Goal: Information Seeking & Learning: Learn about a topic

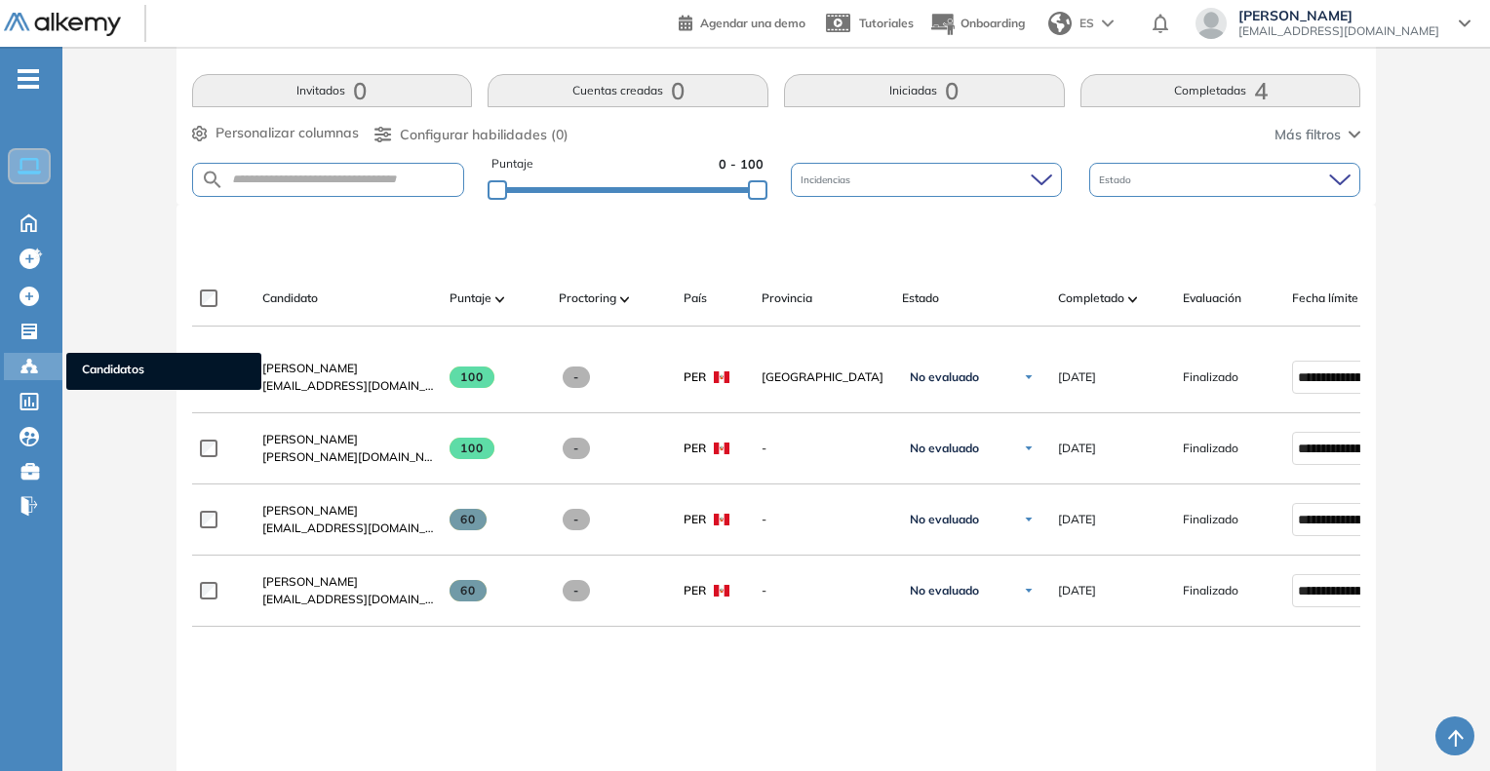
click at [113, 367] on span "Candidatos" at bounding box center [164, 371] width 164 height 21
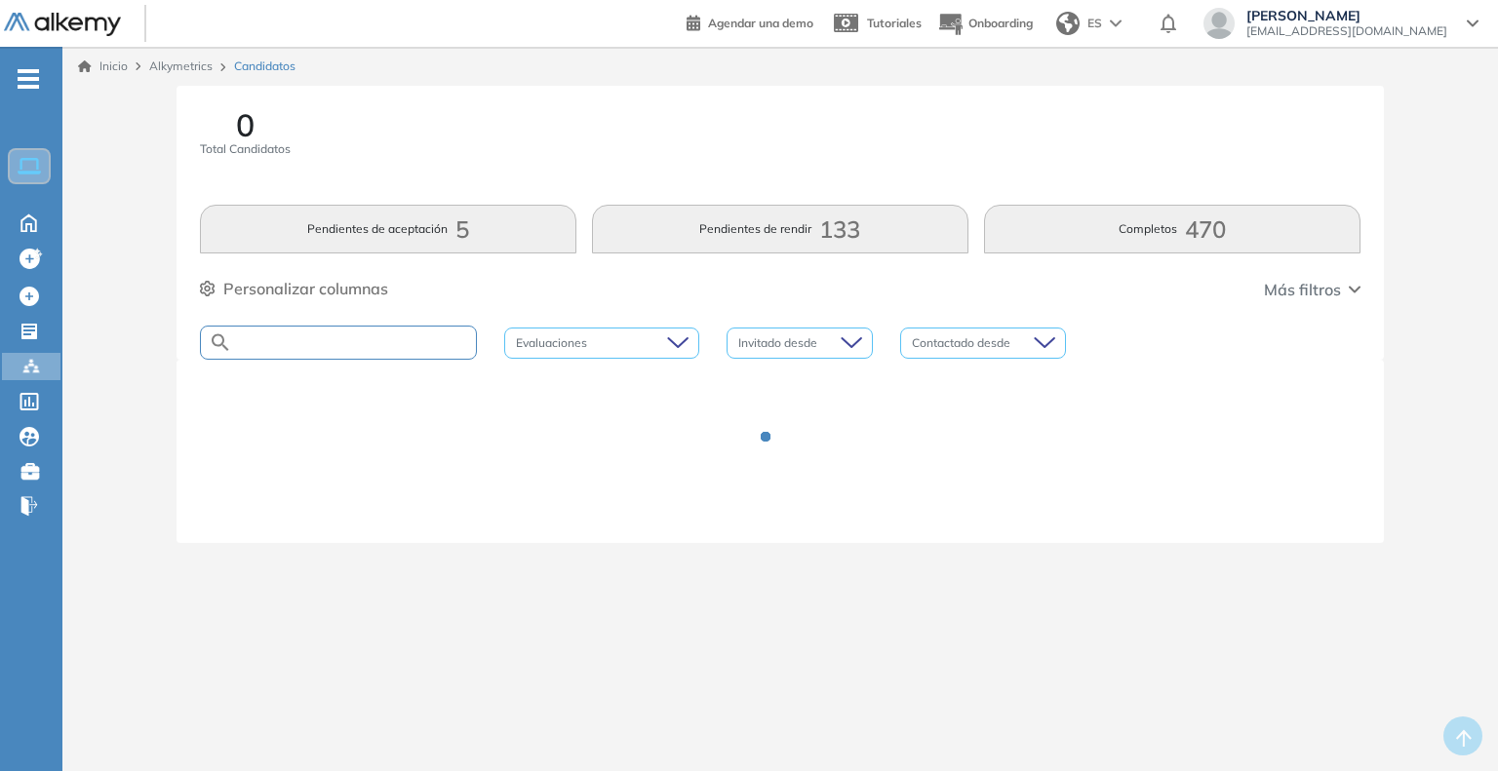
click at [328, 343] on input "text" at bounding box center [354, 342] width 244 height 15
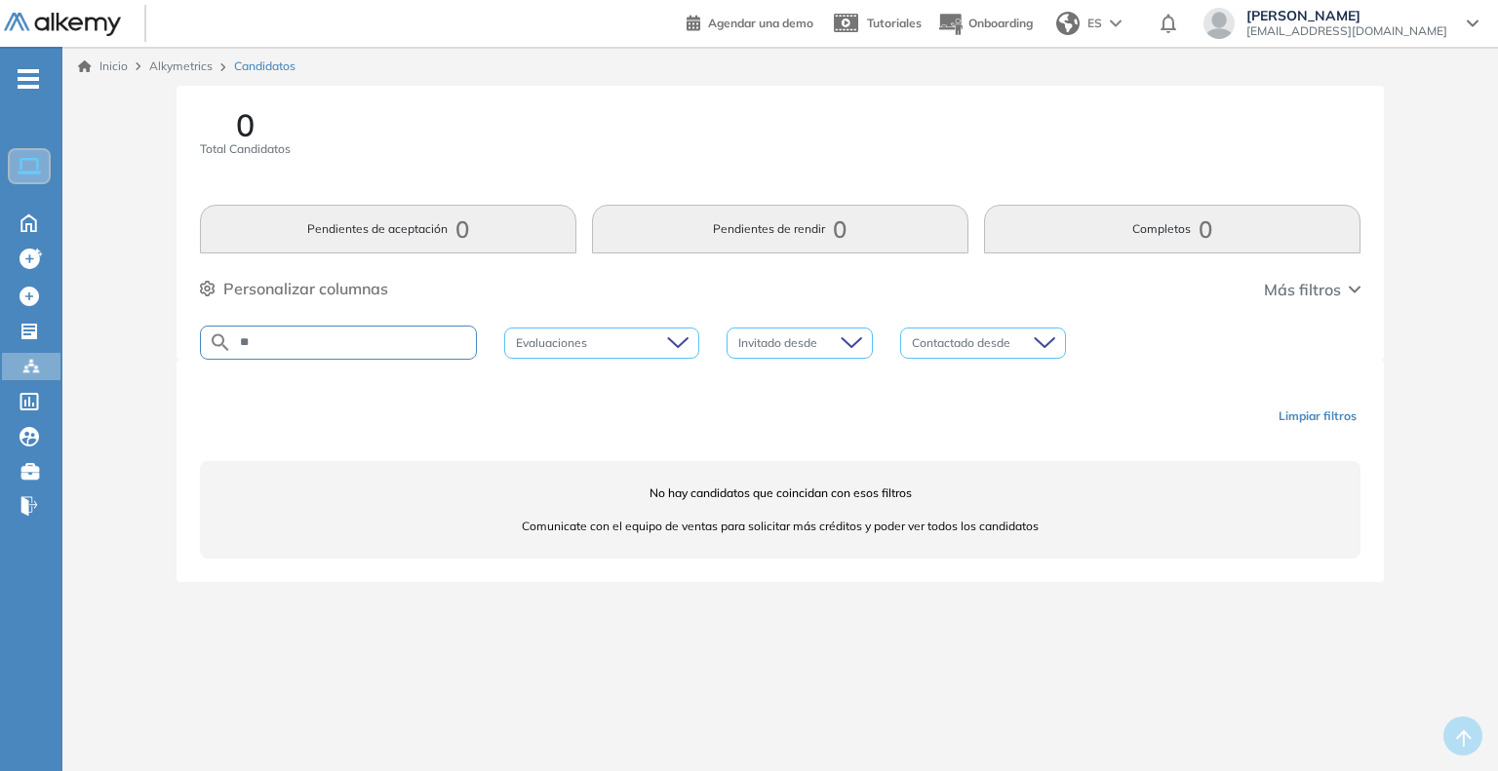
type input "*"
type input "*****"
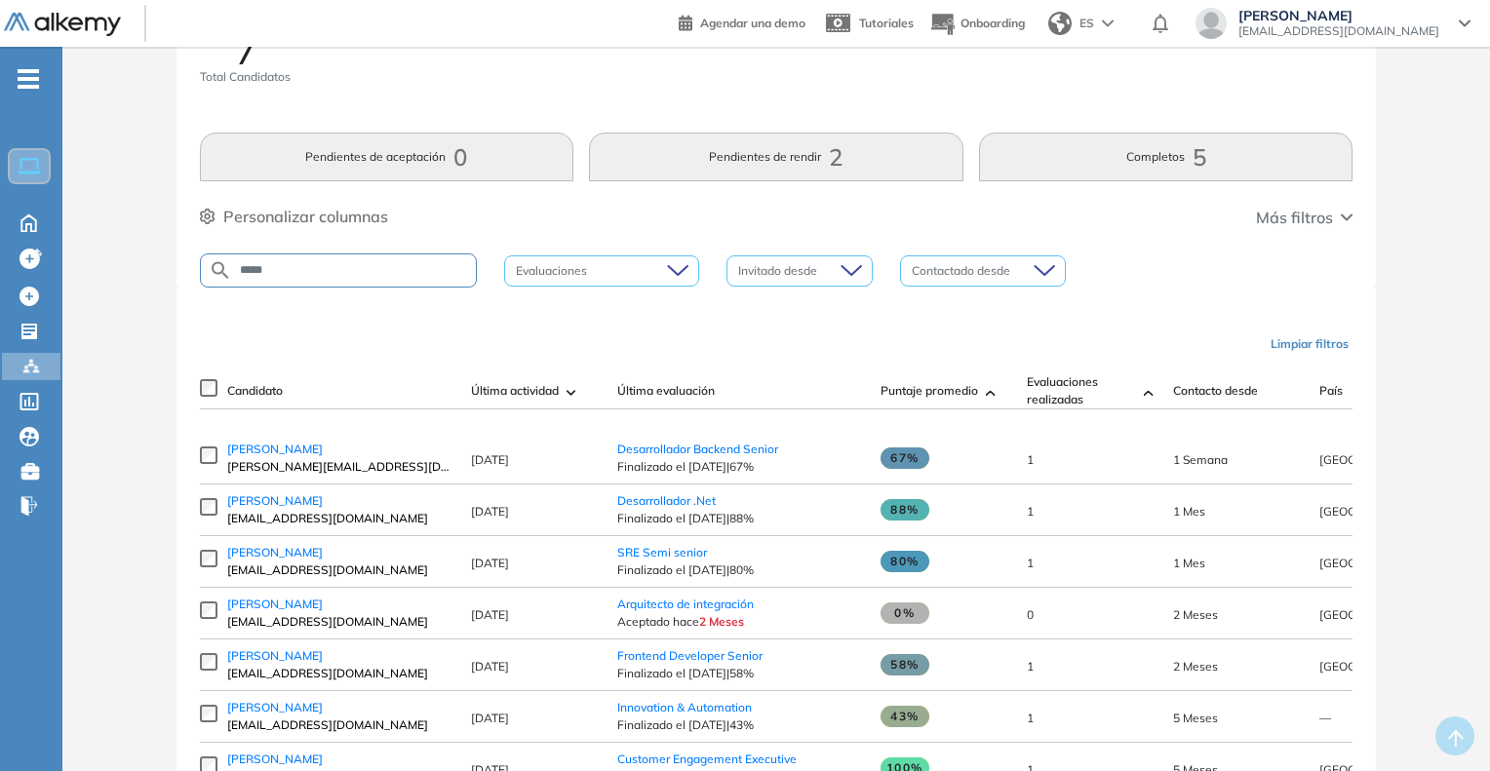
scroll to position [98, 0]
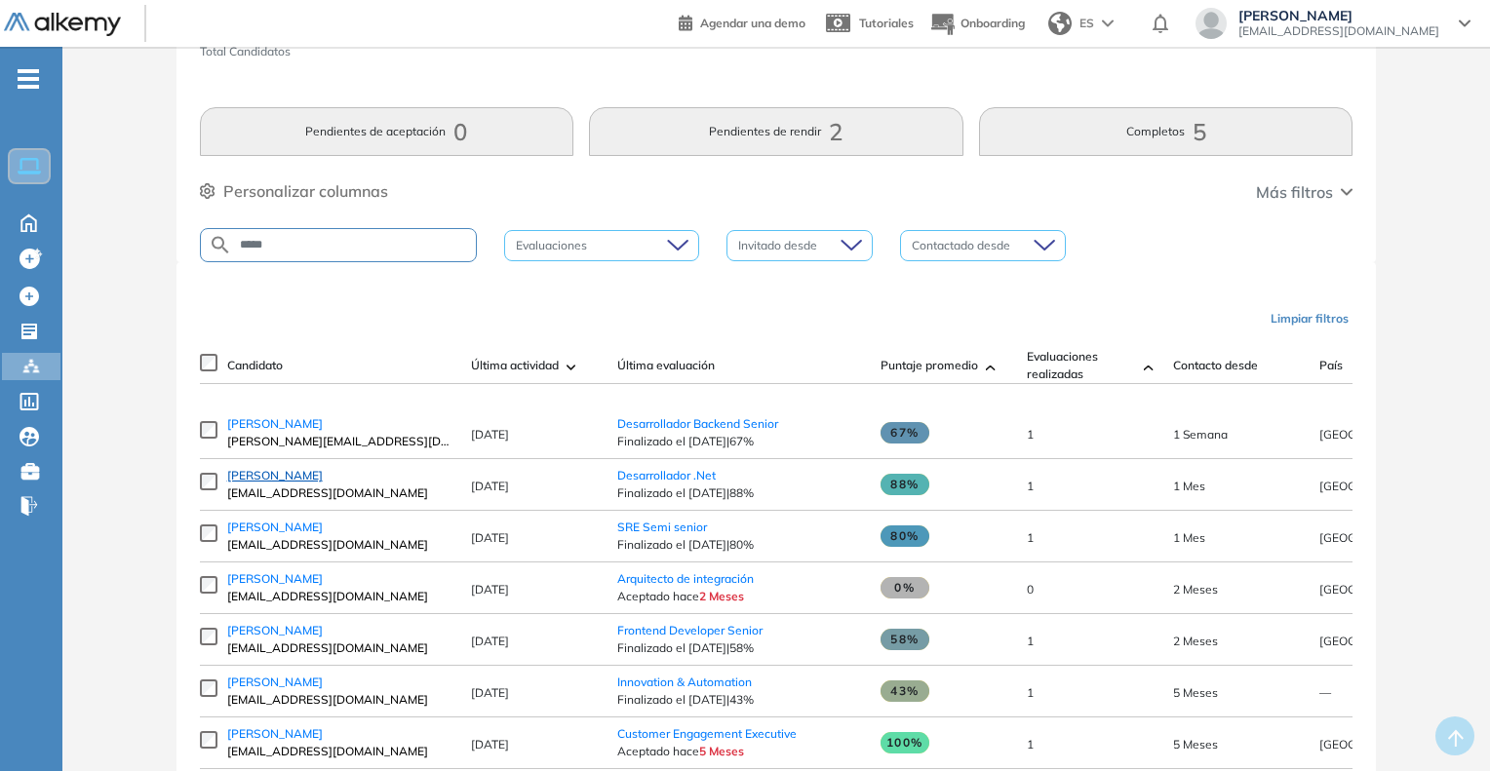
click at [302, 483] on span "[PERSON_NAME]" at bounding box center [275, 475] width 96 height 15
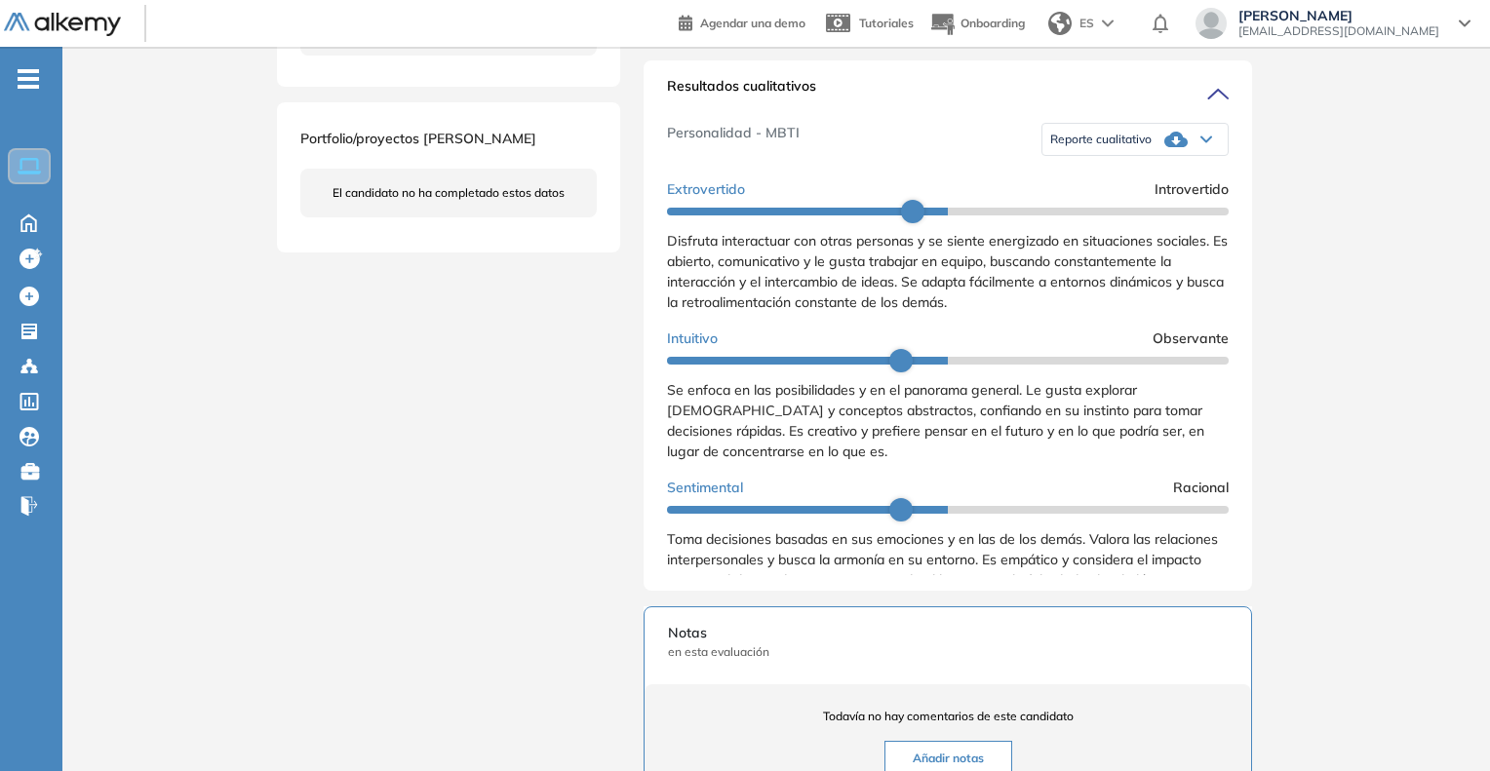
scroll to position [585, 0]
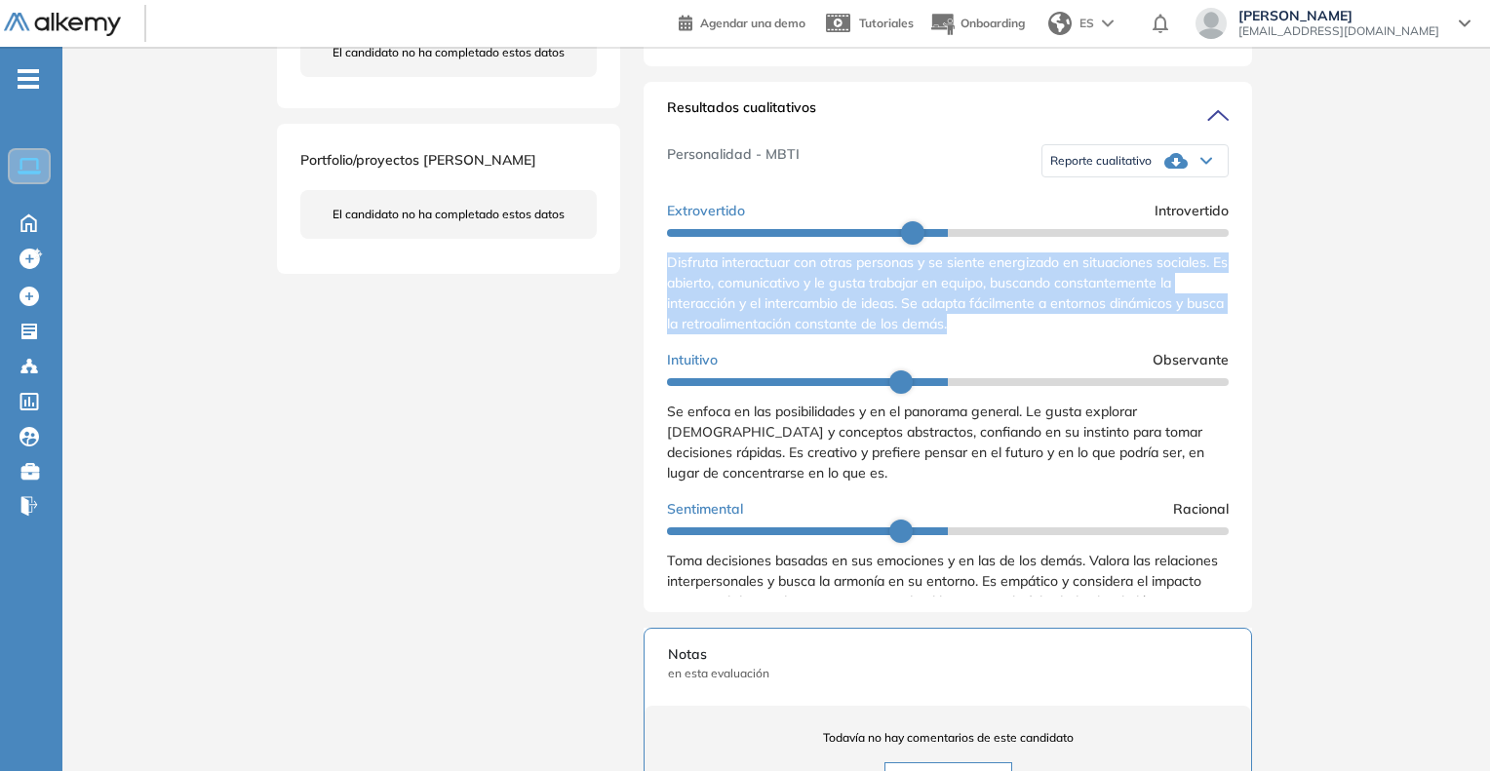
drag, startPoint x: 665, startPoint y: 277, endPoint x: 1006, endPoint y: 349, distance: 348.9
click at [1006, 349] on div "Resultados cualitativos Personalidad - MBTI Reporte cualitativo Reporte con Afi…" at bounding box center [948, 347] width 609 height 531
copy span "Disfruta interactuar con otras personas y se siente energizado en situaciones s…"
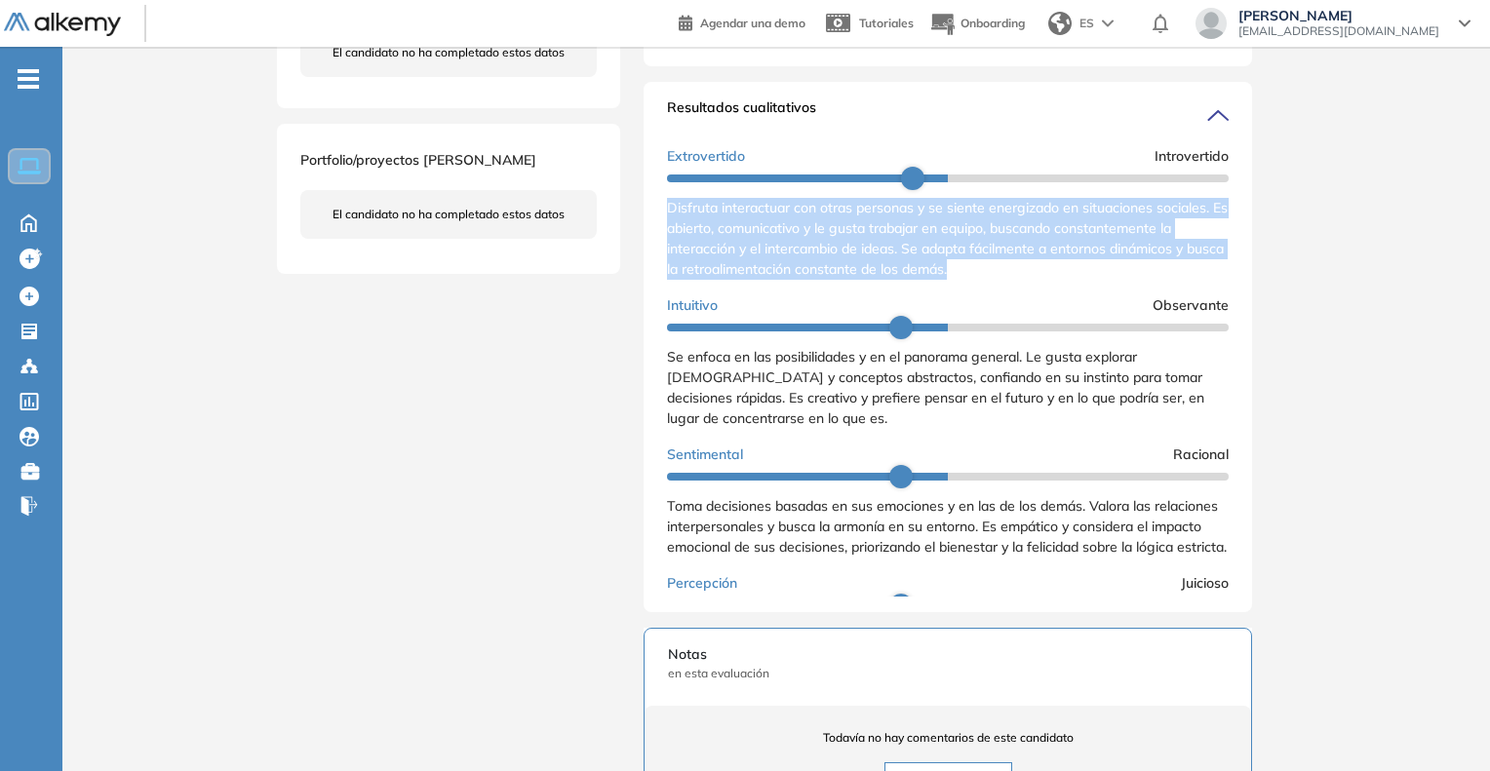
scroll to position [98, 0]
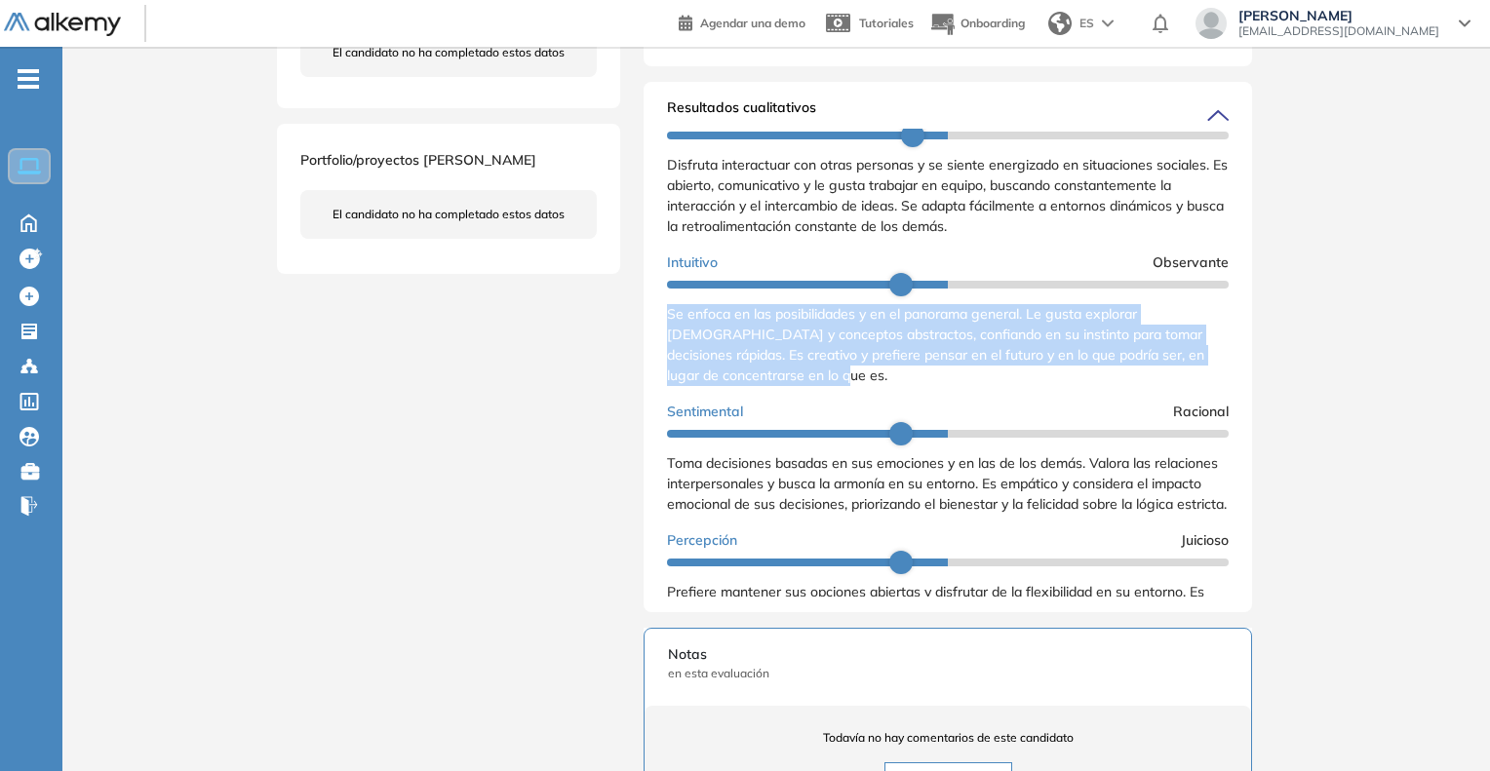
drag, startPoint x: 671, startPoint y: 335, endPoint x: 836, endPoint y: 400, distance: 177.3
click at [836, 386] on div "Se enfoca en las posibilidades y en el panorama general. Le gusta explorar [DEM…" at bounding box center [948, 345] width 562 height 82
copy span "Se enfoca en las posibilidades y en el panorama general. Le gusta explorar [DEM…"
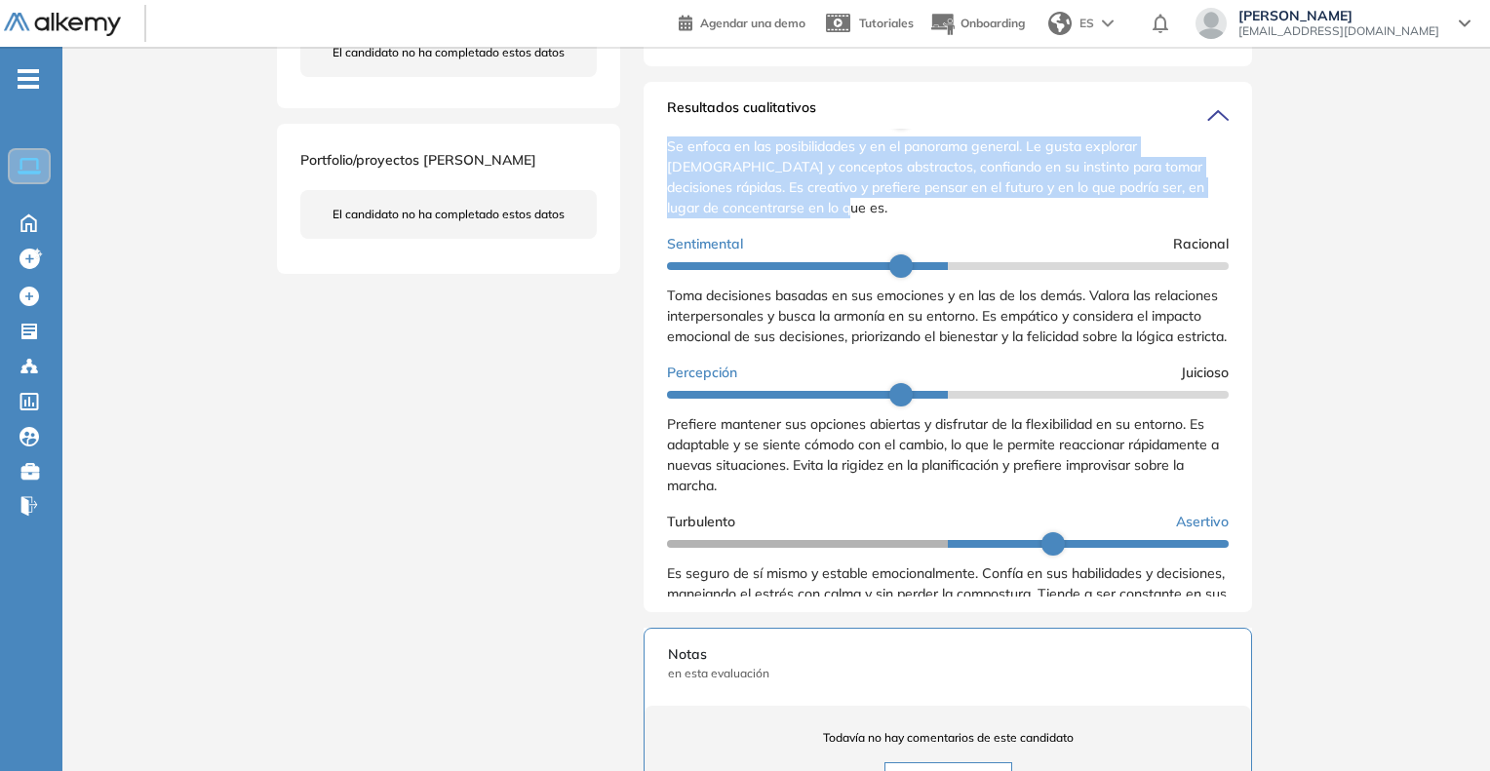
scroll to position [293, 0]
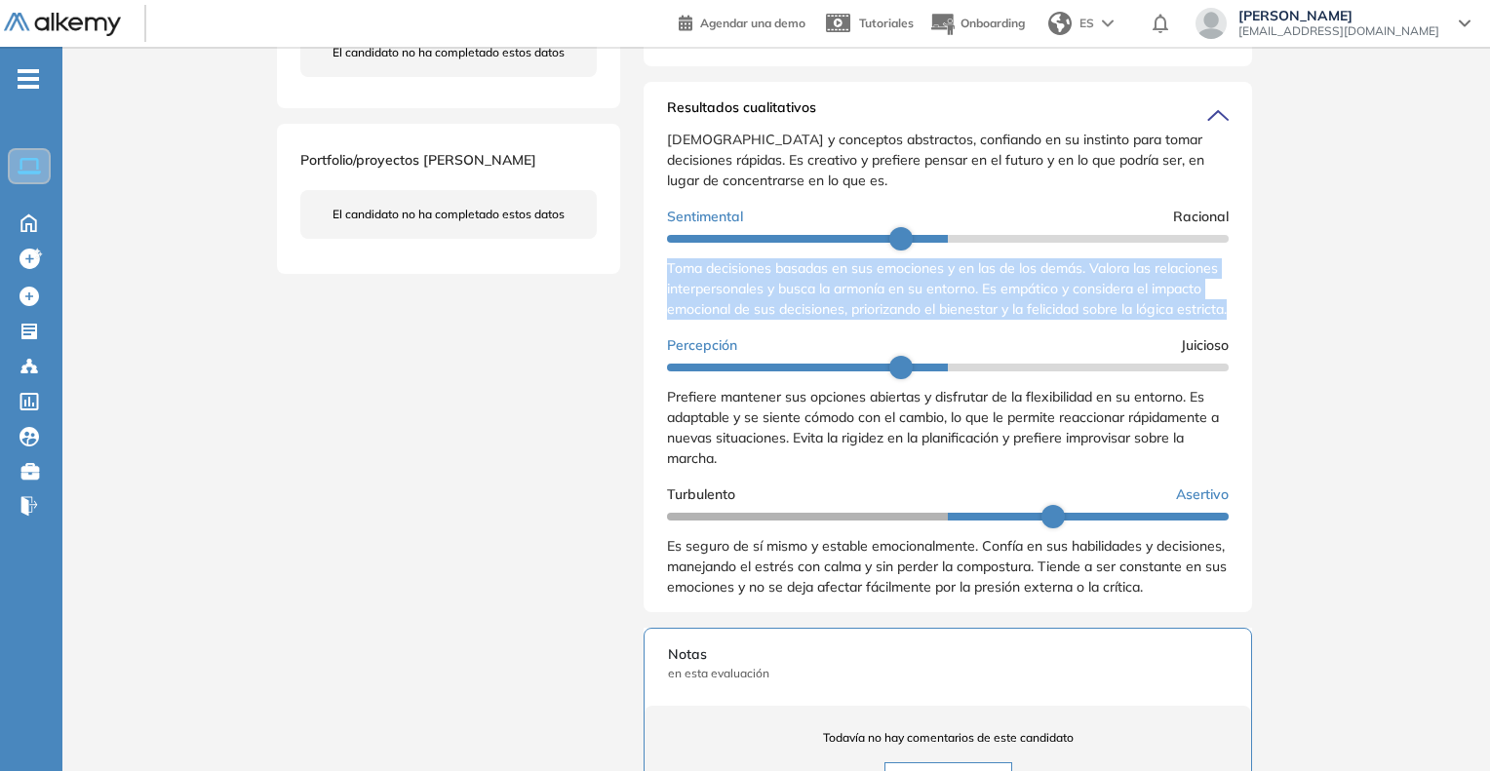
drag, startPoint x: 667, startPoint y: 291, endPoint x: 762, endPoint y: 361, distance: 117.8
click at [762, 361] on div "Extrovertido Introvertido Disfruta interactuar con otras personas y se siente e…" at bounding box center [948, 253] width 562 height 705
copy span "Toma decisiones basadas en sus emociones y en las de los demás. Valora las rela…"
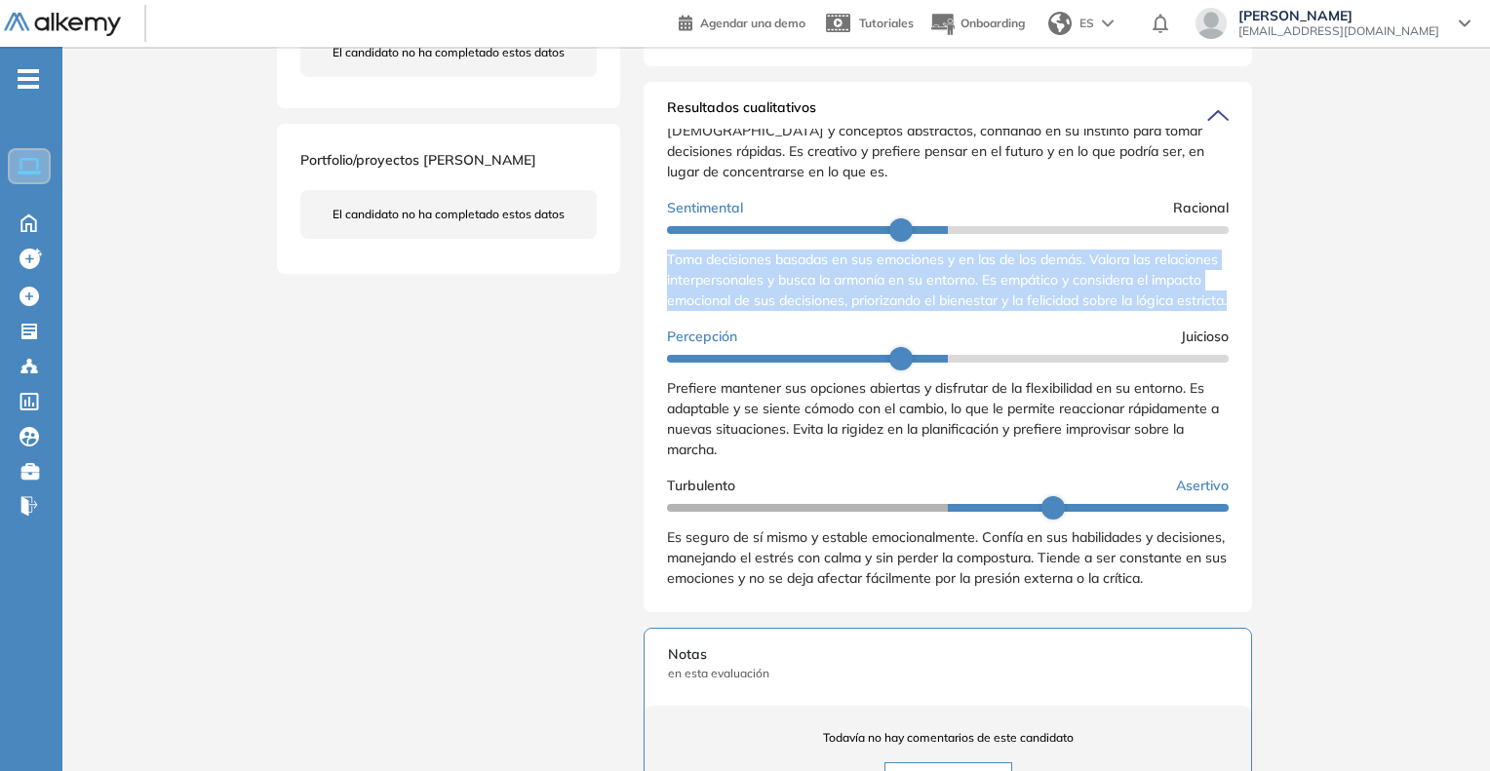
scroll to position [342, 0]
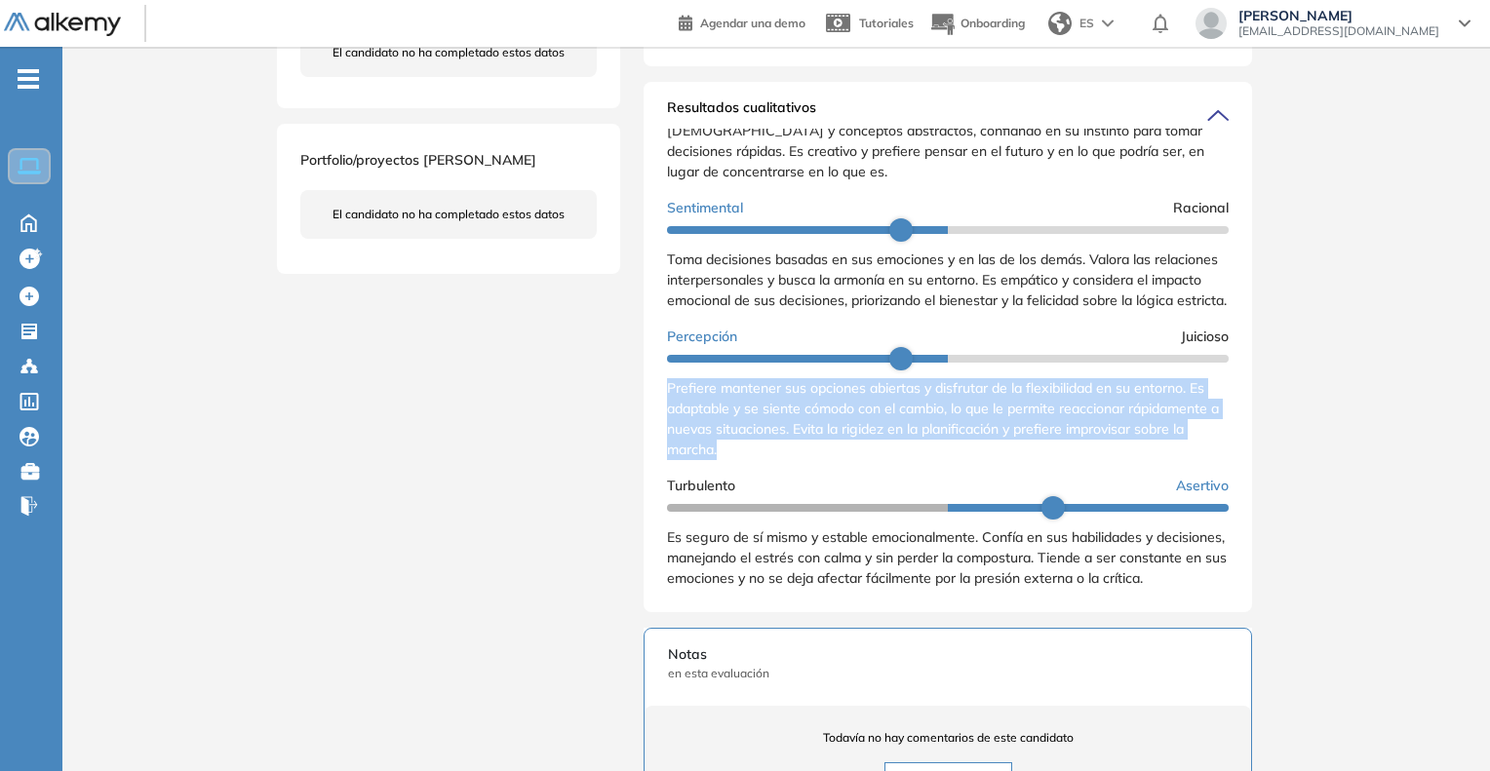
drag, startPoint x: 664, startPoint y: 389, endPoint x: 780, endPoint y: 457, distance: 134.6
click at [780, 457] on div "Resultados cualitativos Personalidad - MBTI Reporte cualitativo Reporte con Afi…" at bounding box center [948, 347] width 609 height 531
copy span "Prefiere mantener sus opciones abiertas y disfrutar de la flexibilidad en su en…"
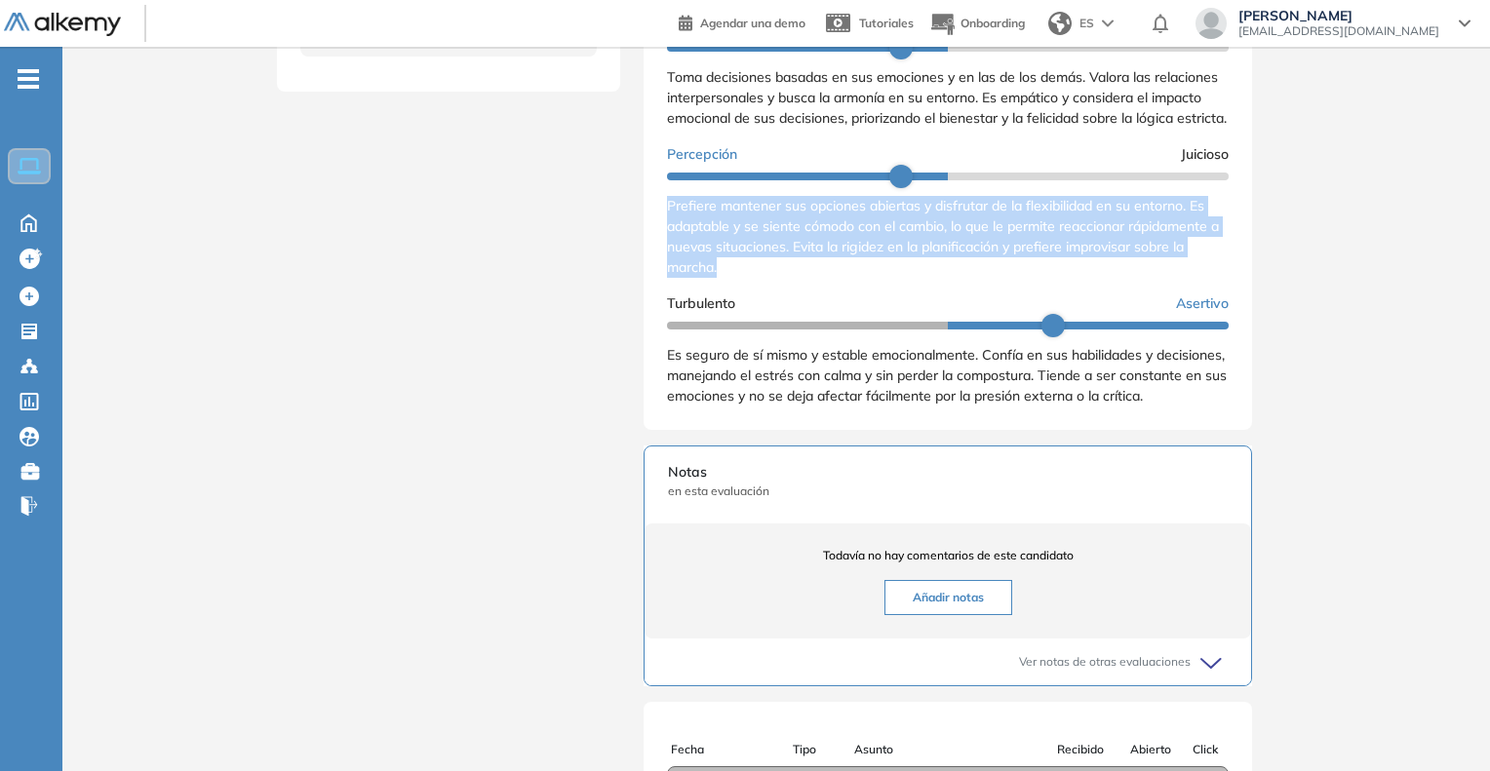
scroll to position [780, 0]
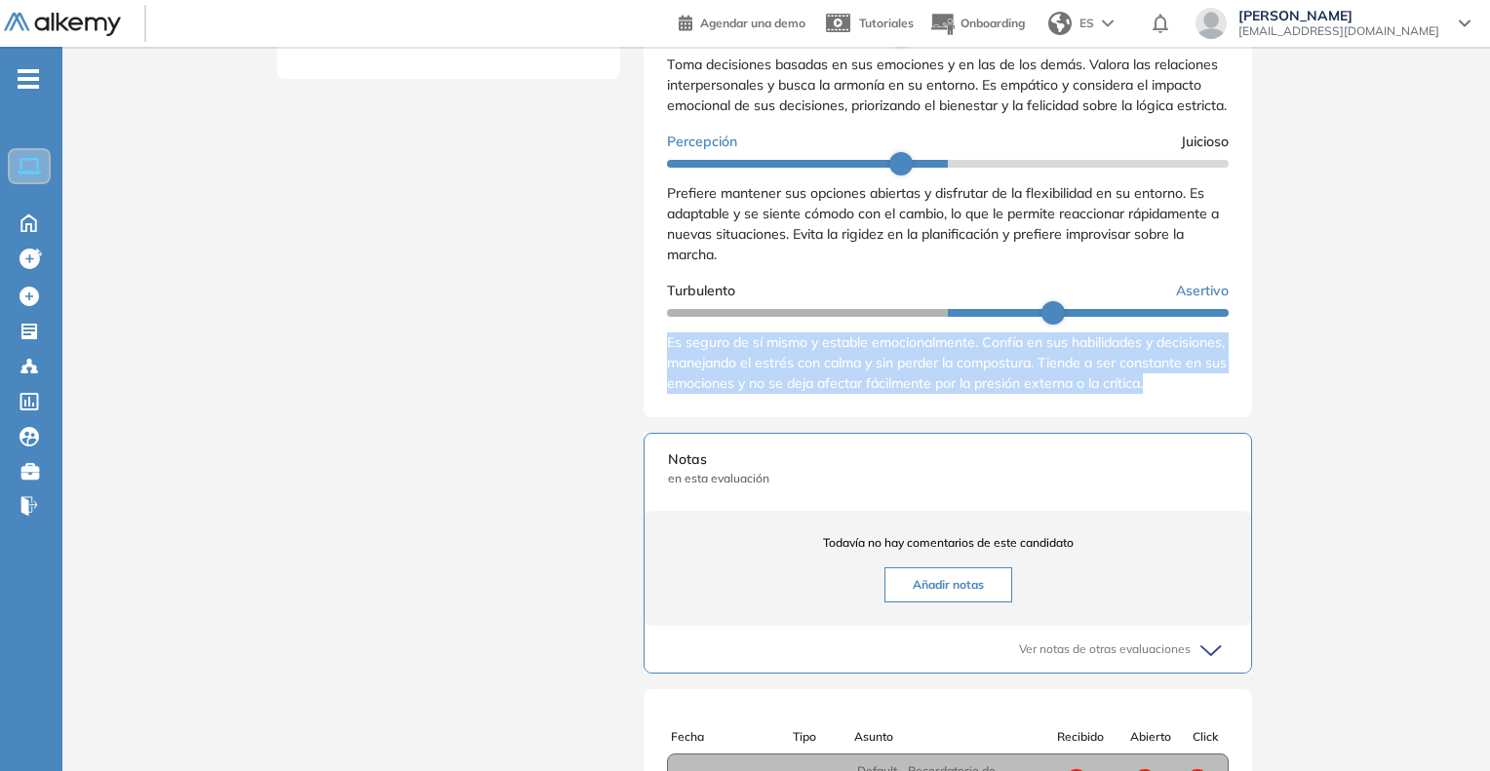
drag, startPoint x: 663, startPoint y: 342, endPoint x: 740, endPoint y: 416, distance: 106.9
click at [740, 416] on div "Resultados cualitativos Personalidad - MBTI Reporte cualitativo Reporte con Afi…" at bounding box center [948, 152] width 609 height 531
copy span "Es seguro de sí mismo y estable emocionalmente. Confía en sus habilidades y dec…"
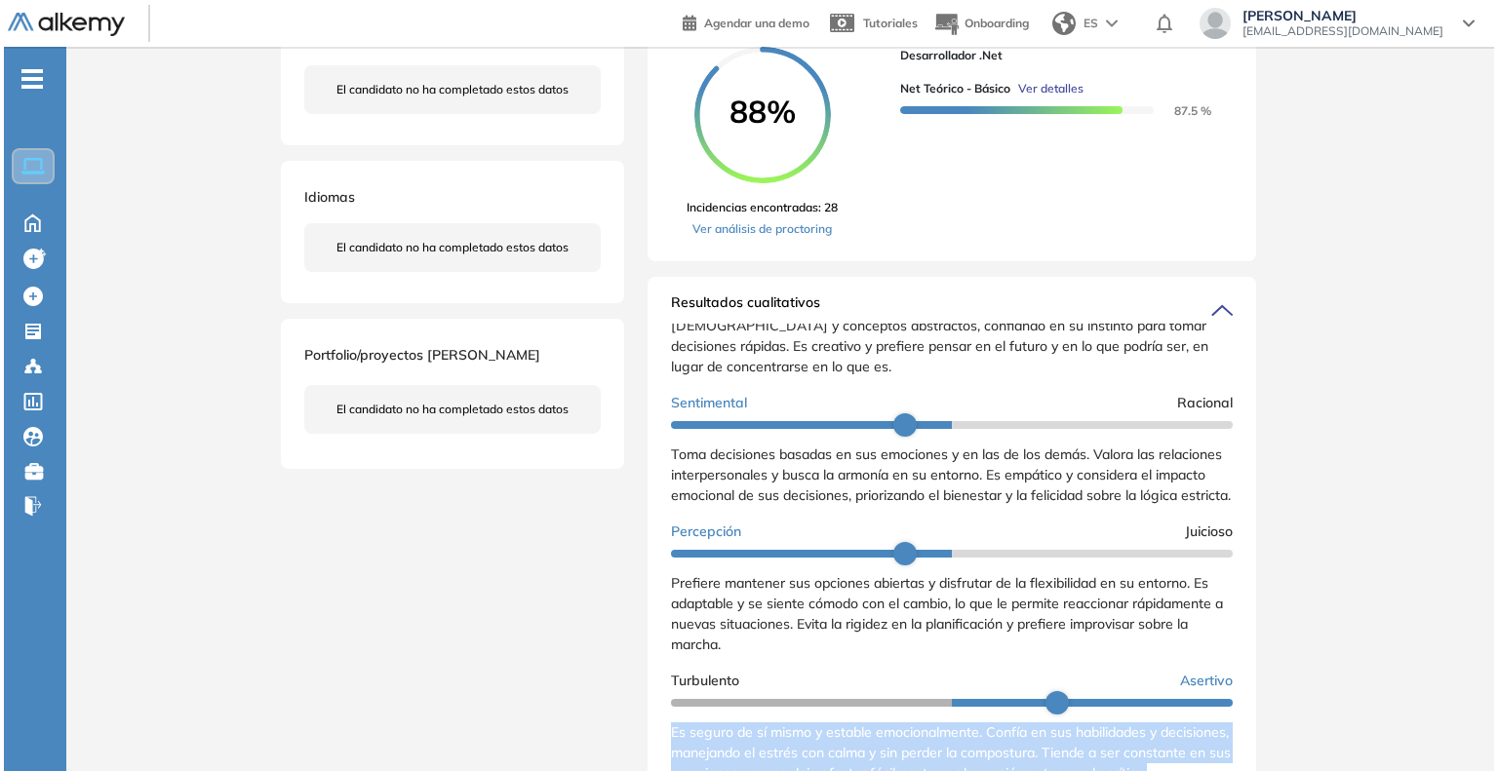
scroll to position [147, 0]
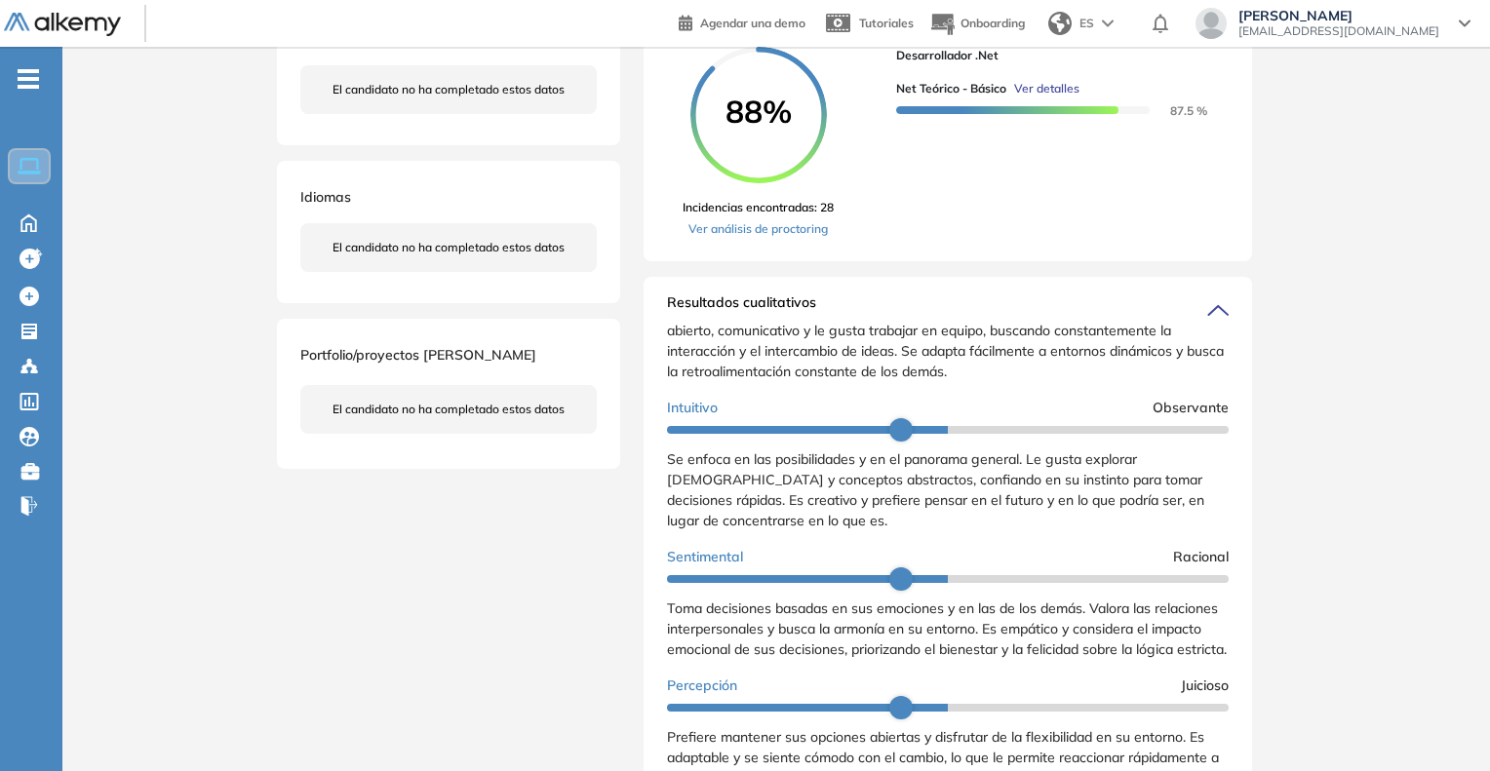
click at [1066, 98] on span "Ver detalles" at bounding box center [1046, 89] width 65 height 18
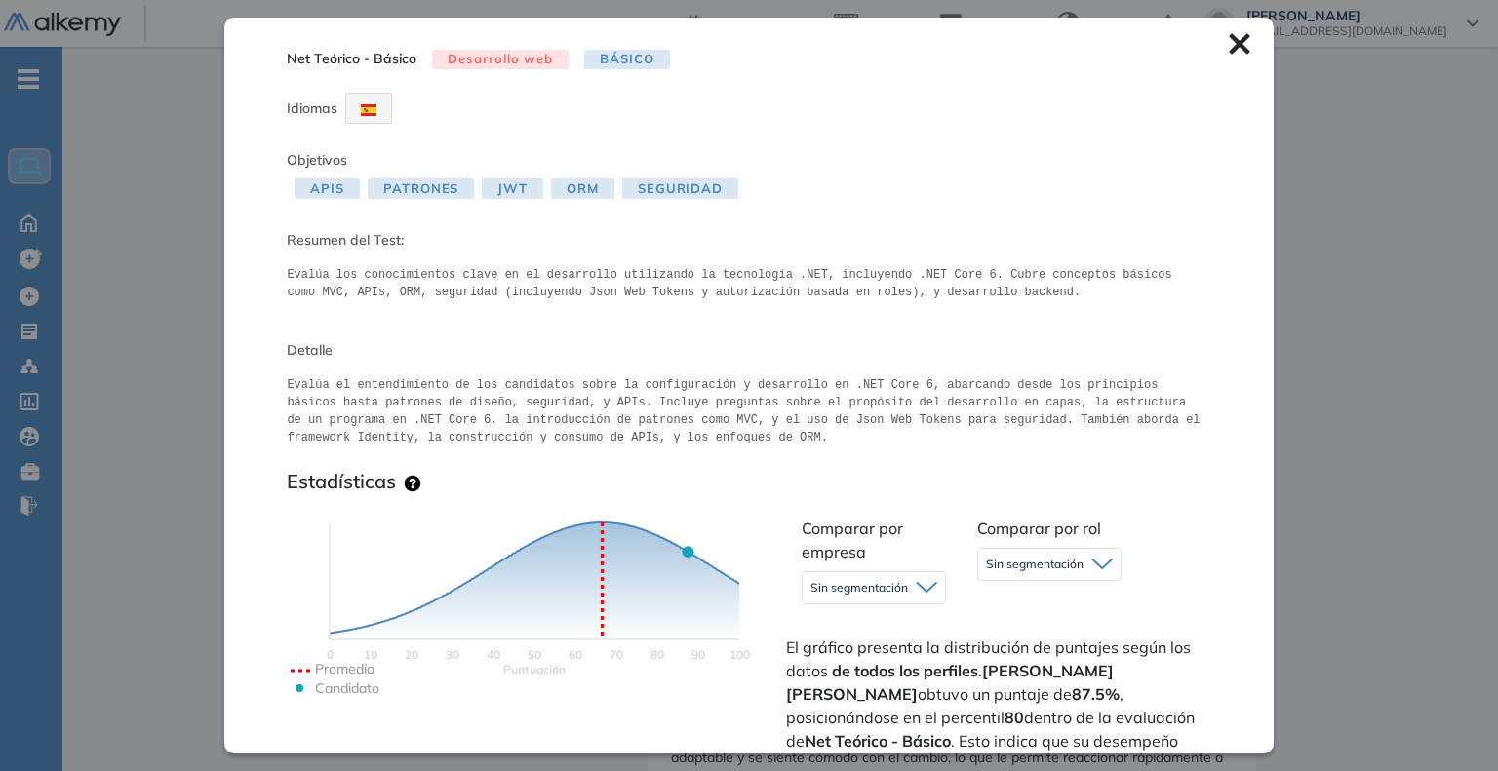
scroll to position [98, 0]
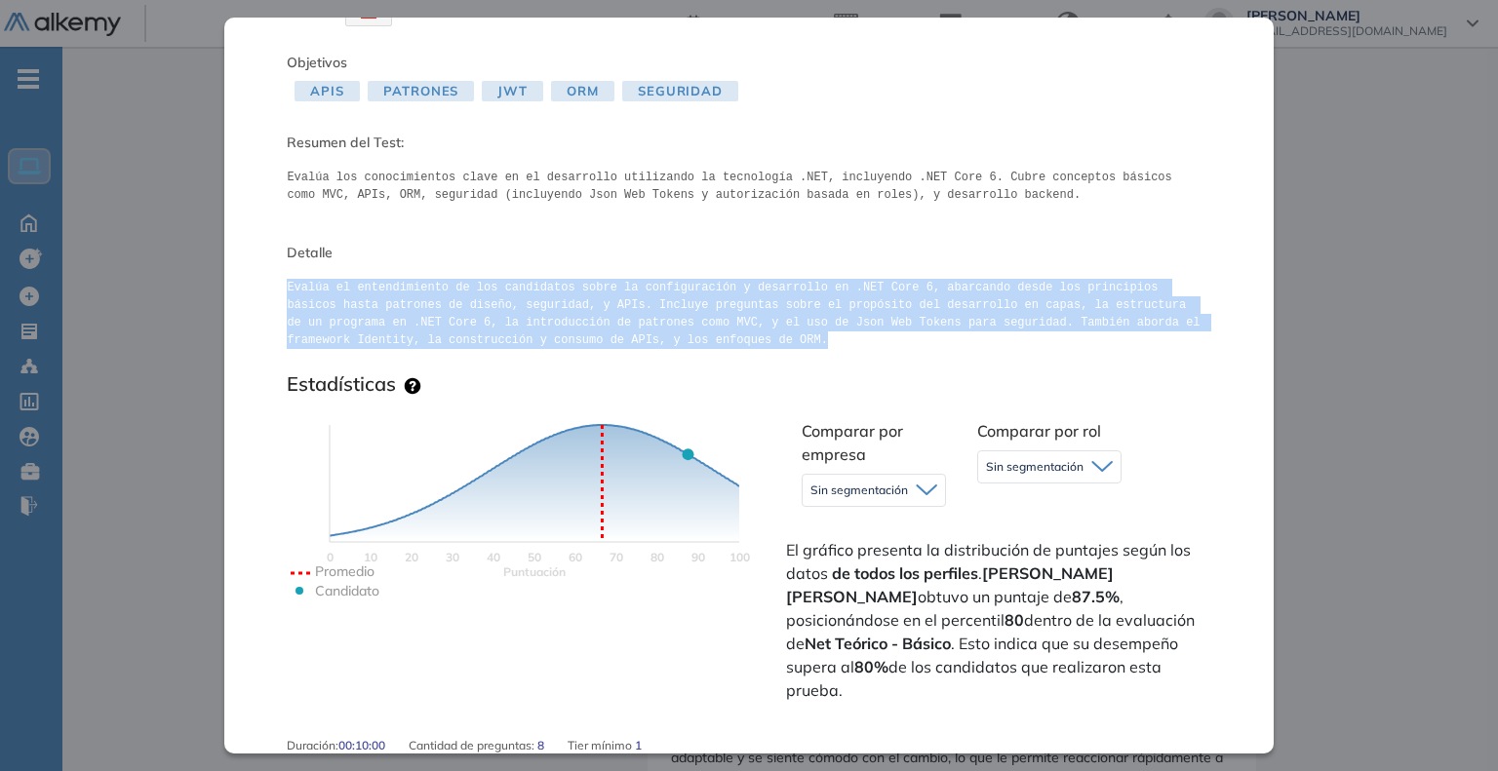
drag, startPoint x: 289, startPoint y: 289, endPoint x: 635, endPoint y: 358, distance: 353.1
click at [635, 358] on span "Evalúa el entendimiento de los candidatos sobre la configuración y desarrollo e…" at bounding box center [749, 318] width 924 height 94
copy pre "Evalúa el entendimiento de los candidatos sobre la configuración y desarrollo e…"
